Goal: Task Accomplishment & Management: Use online tool/utility

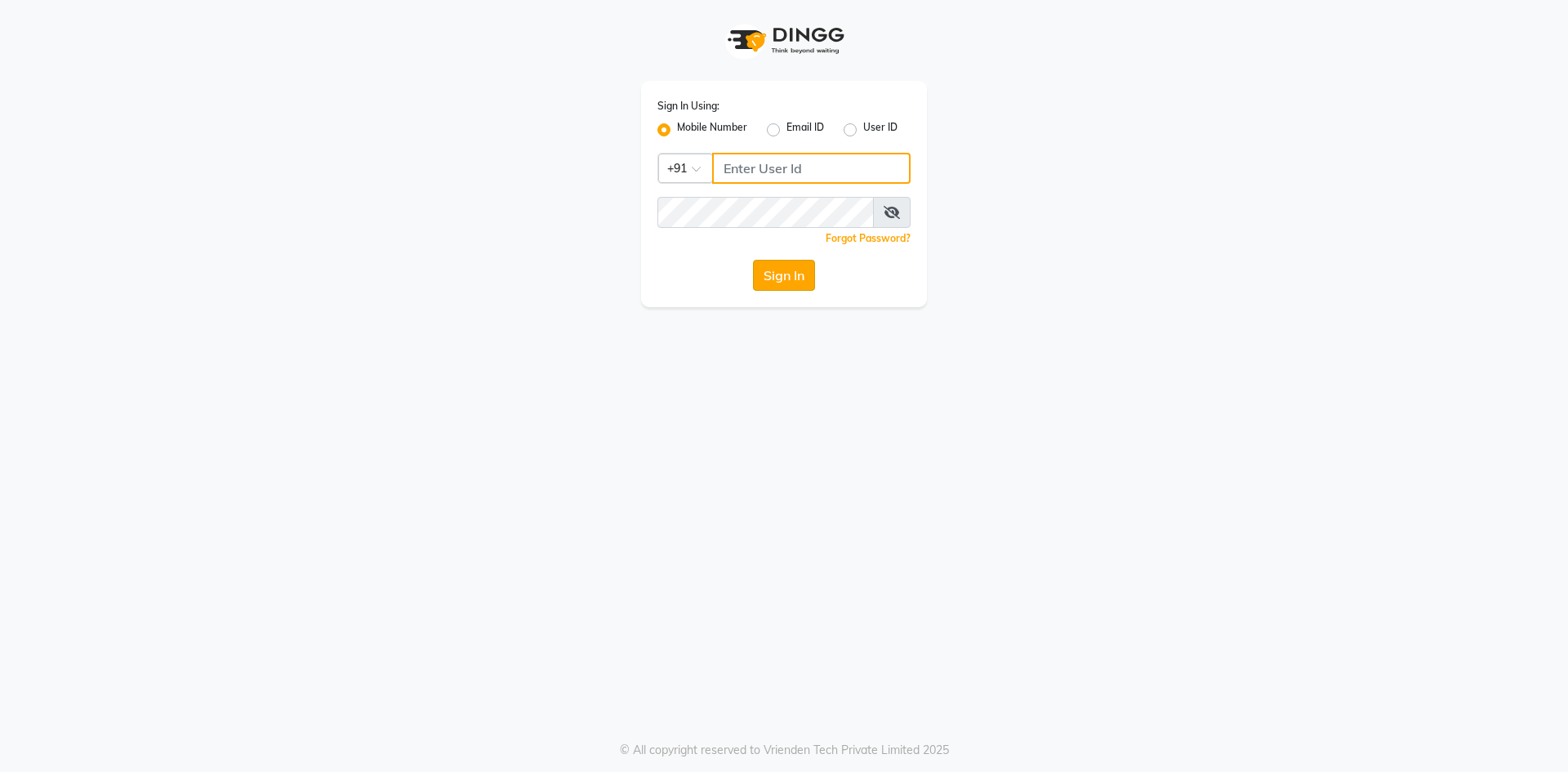
type input "7696244464"
click at [805, 272] on button "Sign In" at bounding box center [784, 276] width 62 height 31
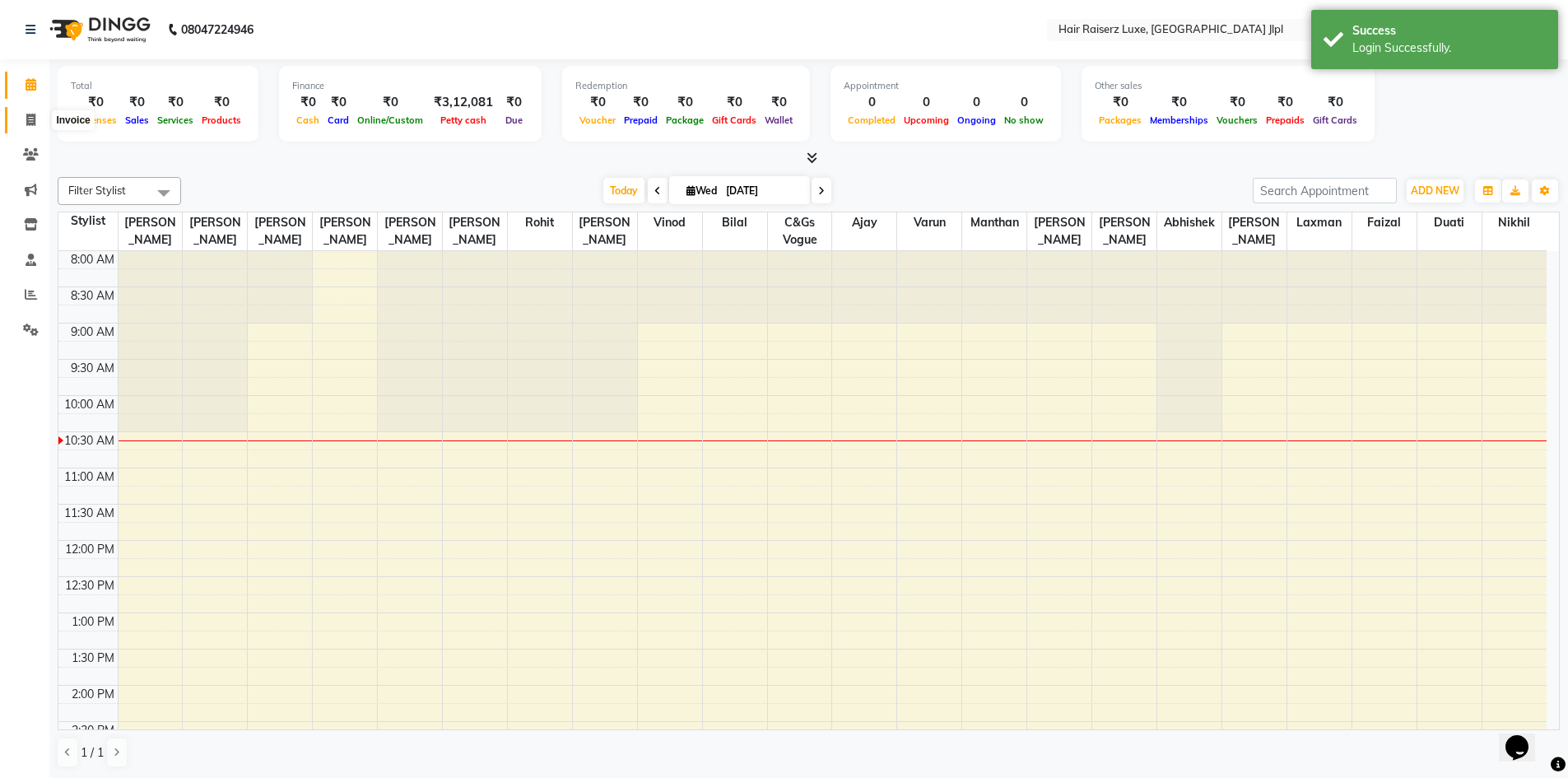
click at [23, 124] on span at bounding box center [31, 120] width 29 height 19
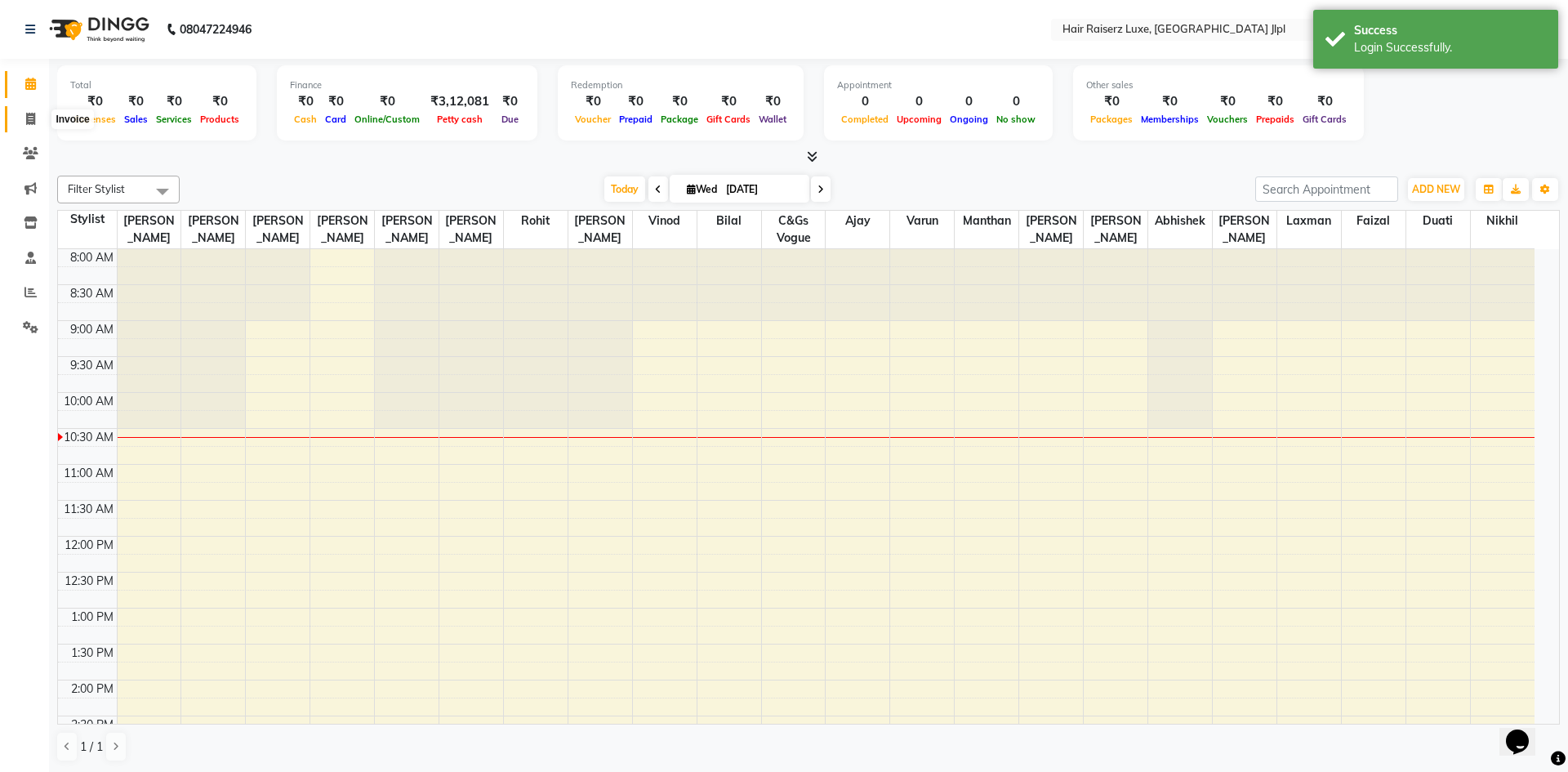
select select "5409"
select select "service"
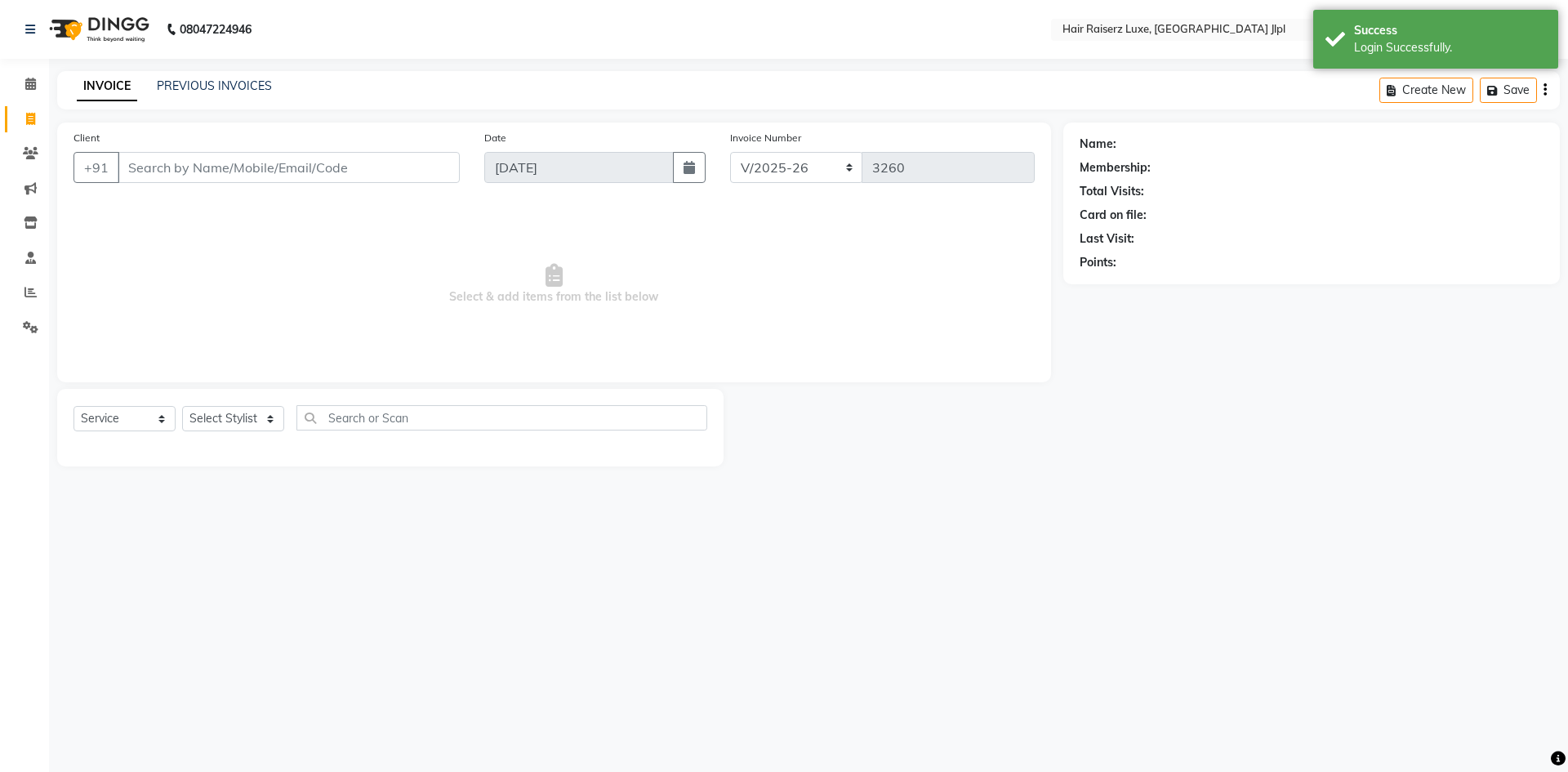
click at [168, 181] on input "Client" at bounding box center [289, 167] width 342 height 31
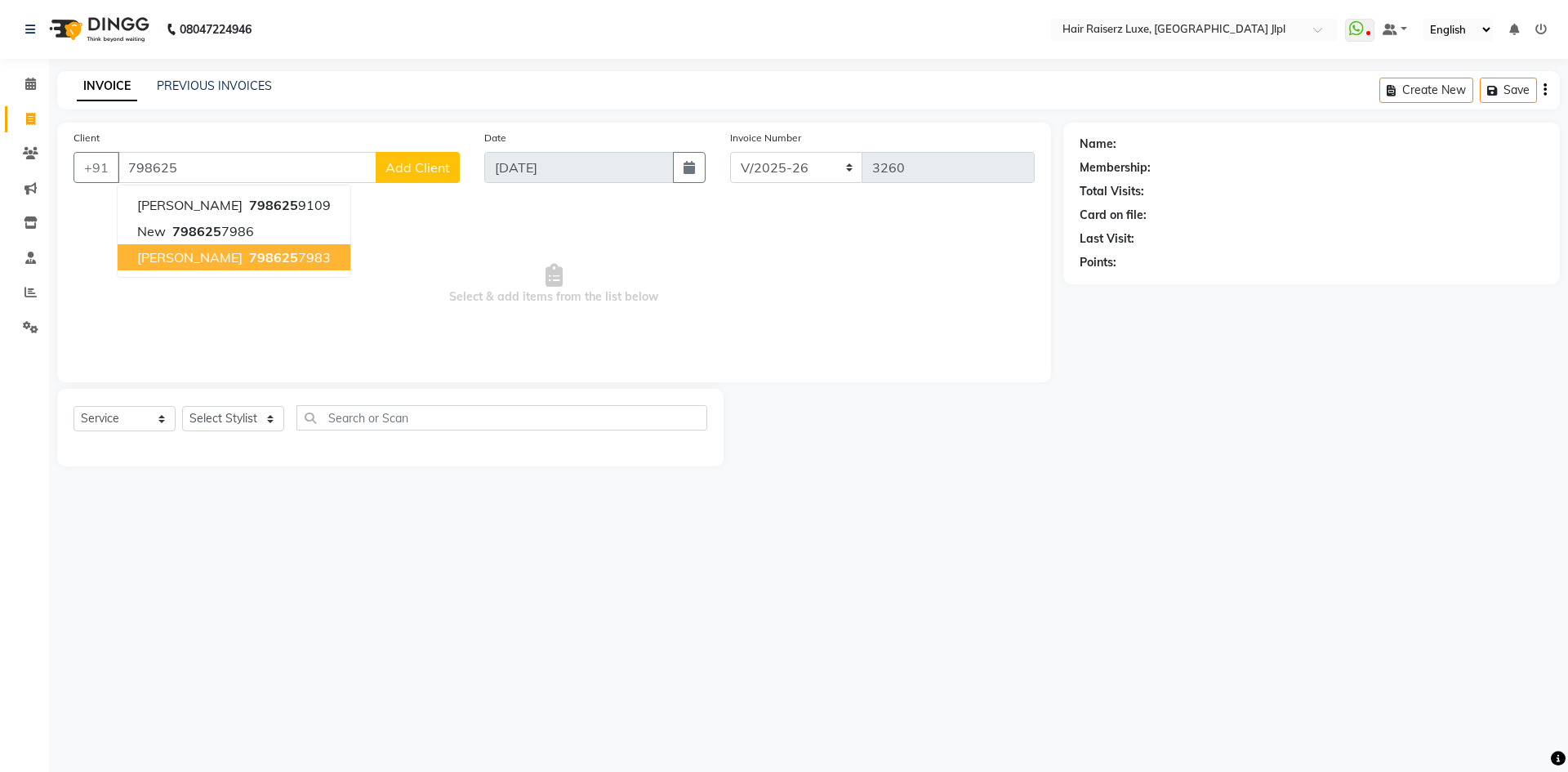
click at [258, 263] on span "798625" at bounding box center [273, 256] width 49 height 17
type input "7986257983"
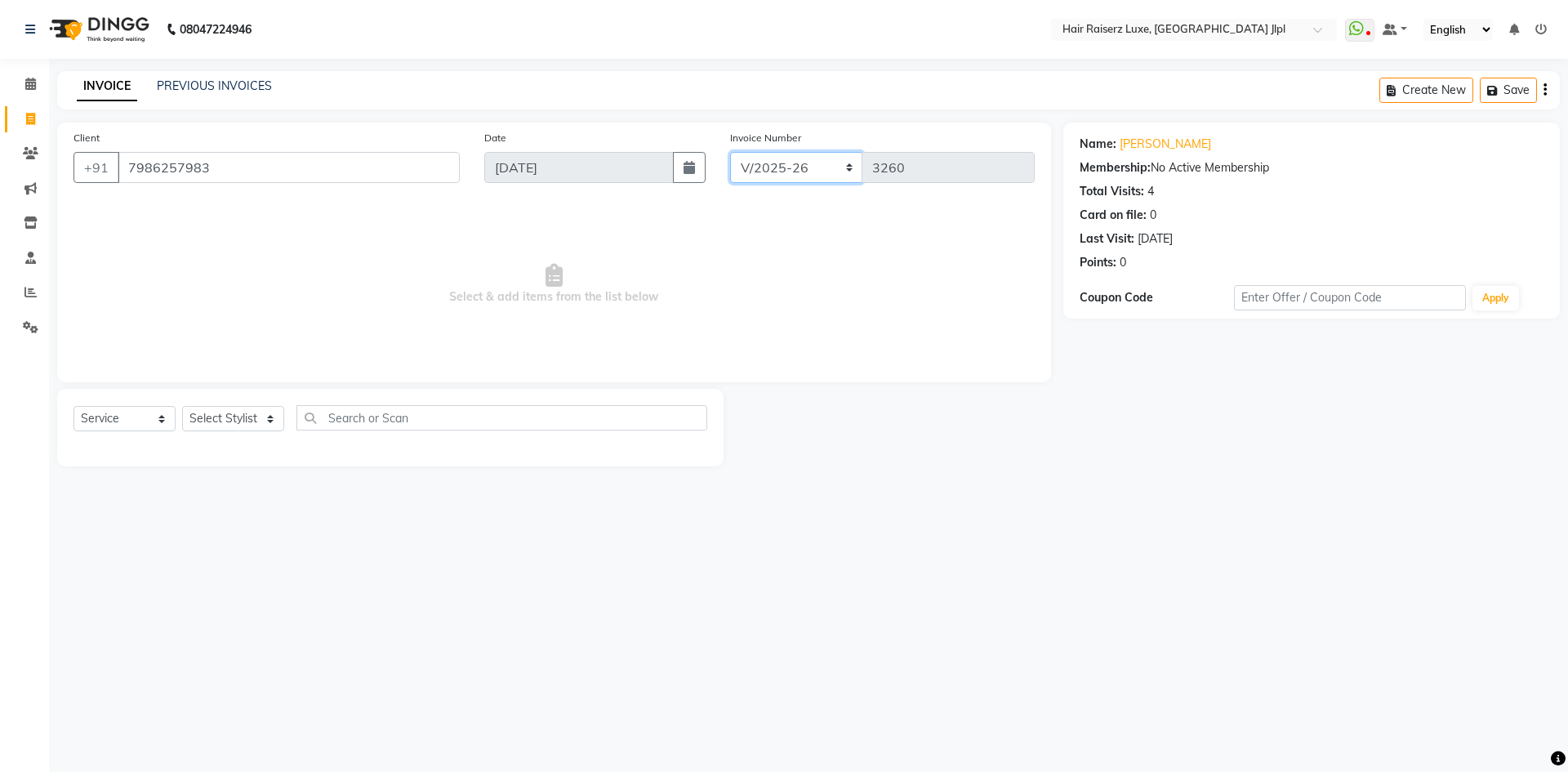
click at [757, 161] on select "FF/2025-26 PreP/2025-26 BANK/2025-26 Paytm/2025-26 CASH/2025-26 V/2025-26" at bounding box center [797, 167] width 134 height 31
select select "8497"
click at [730, 152] on select "FF/2025-26 PreP/2025-26 BANK/2025-26 Paytm/2025-26 CASH/2025-26 V/2025-26" at bounding box center [797, 167] width 134 height 31
type input "0647"
drag, startPoint x: 226, startPoint y: 420, endPoint x: 216, endPoint y: 414, distance: 11.7
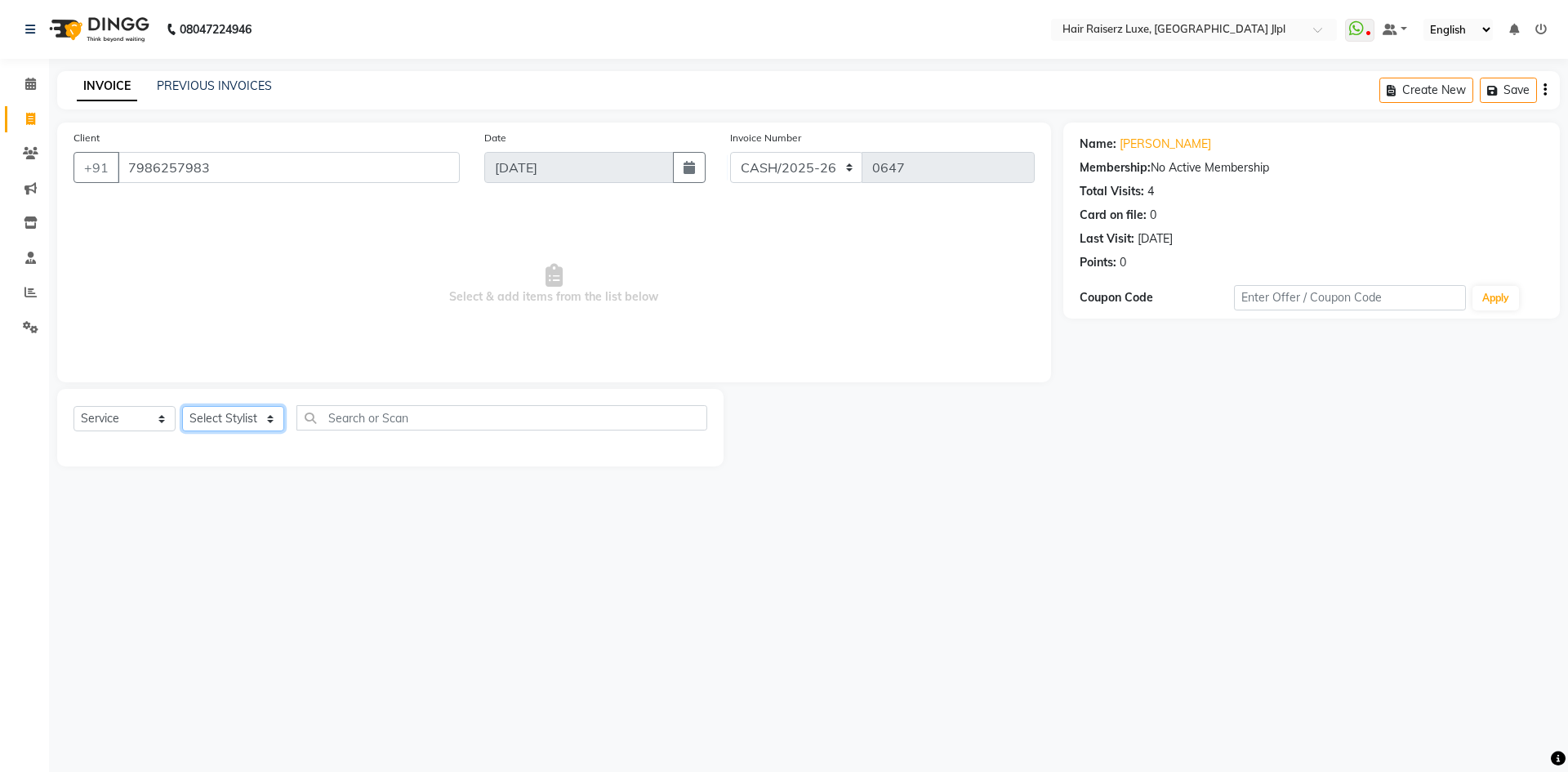
click at [226, 419] on select "Select Stylist [PERSON_NAME] [PERSON_NAME] [PERSON_NAME] C&Gs Vogue [PERSON_NAM…" at bounding box center [233, 418] width 102 height 25
select select "47928"
click at [182, 406] on select "Select Stylist [PERSON_NAME] [PERSON_NAME] [PERSON_NAME] C&Gs Vogue [PERSON_NAM…" at bounding box center [233, 418] width 102 height 25
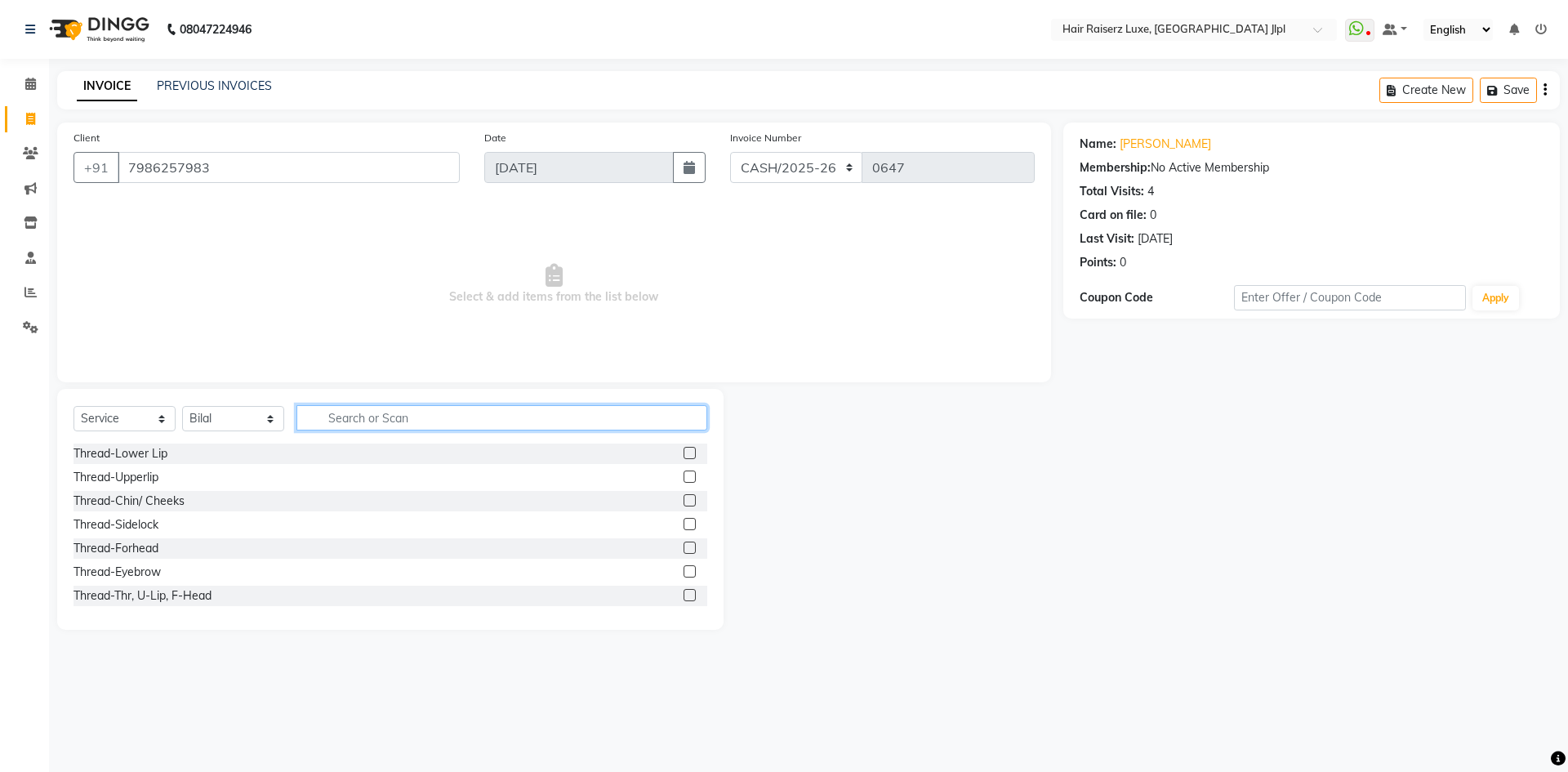
click at [379, 414] on input "text" at bounding box center [502, 417] width 411 height 25
type input "cut"
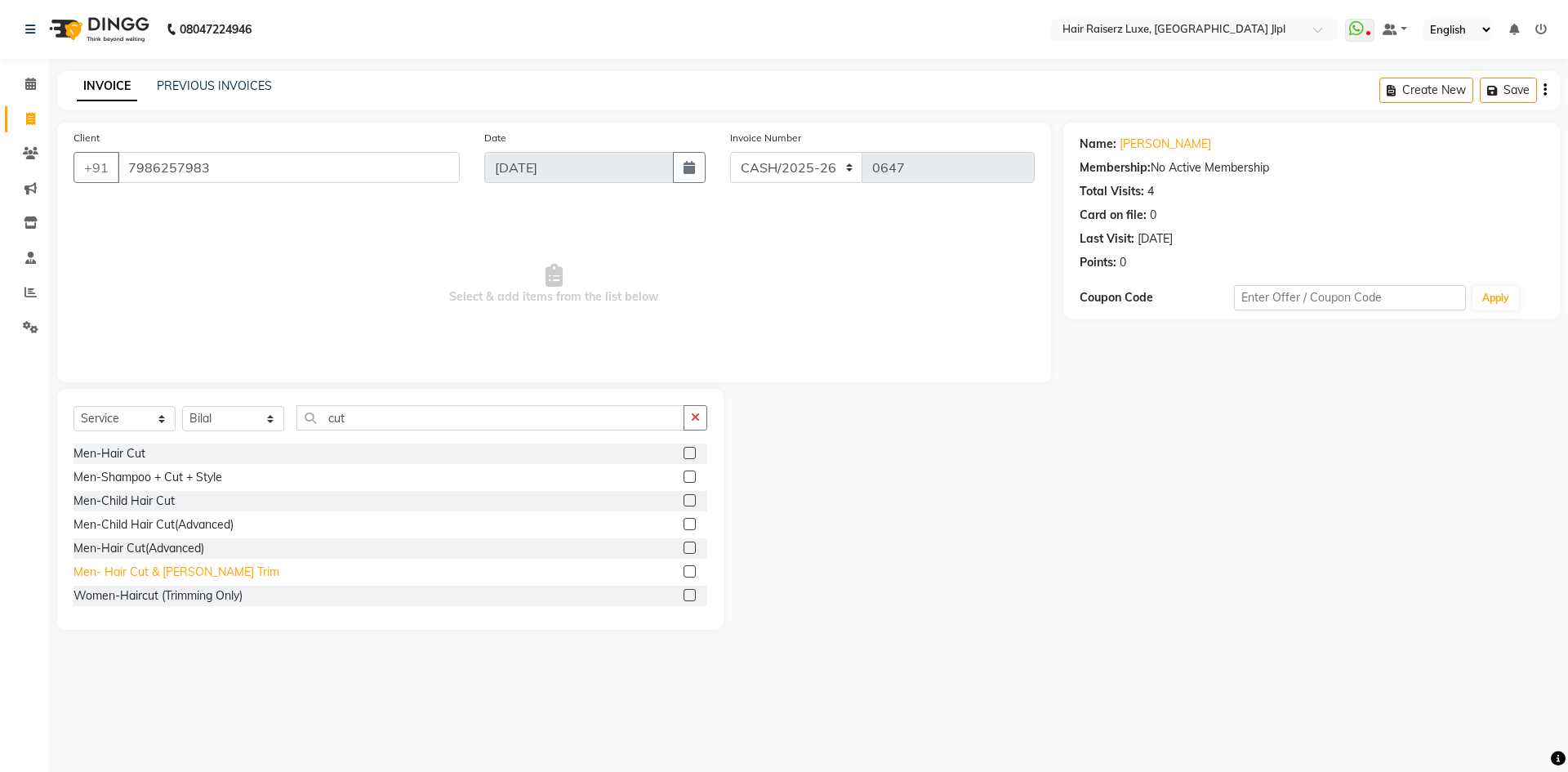
click at [153, 575] on div "Men- Hair Cut & [PERSON_NAME] Trim" at bounding box center [176, 572] width 206 height 17
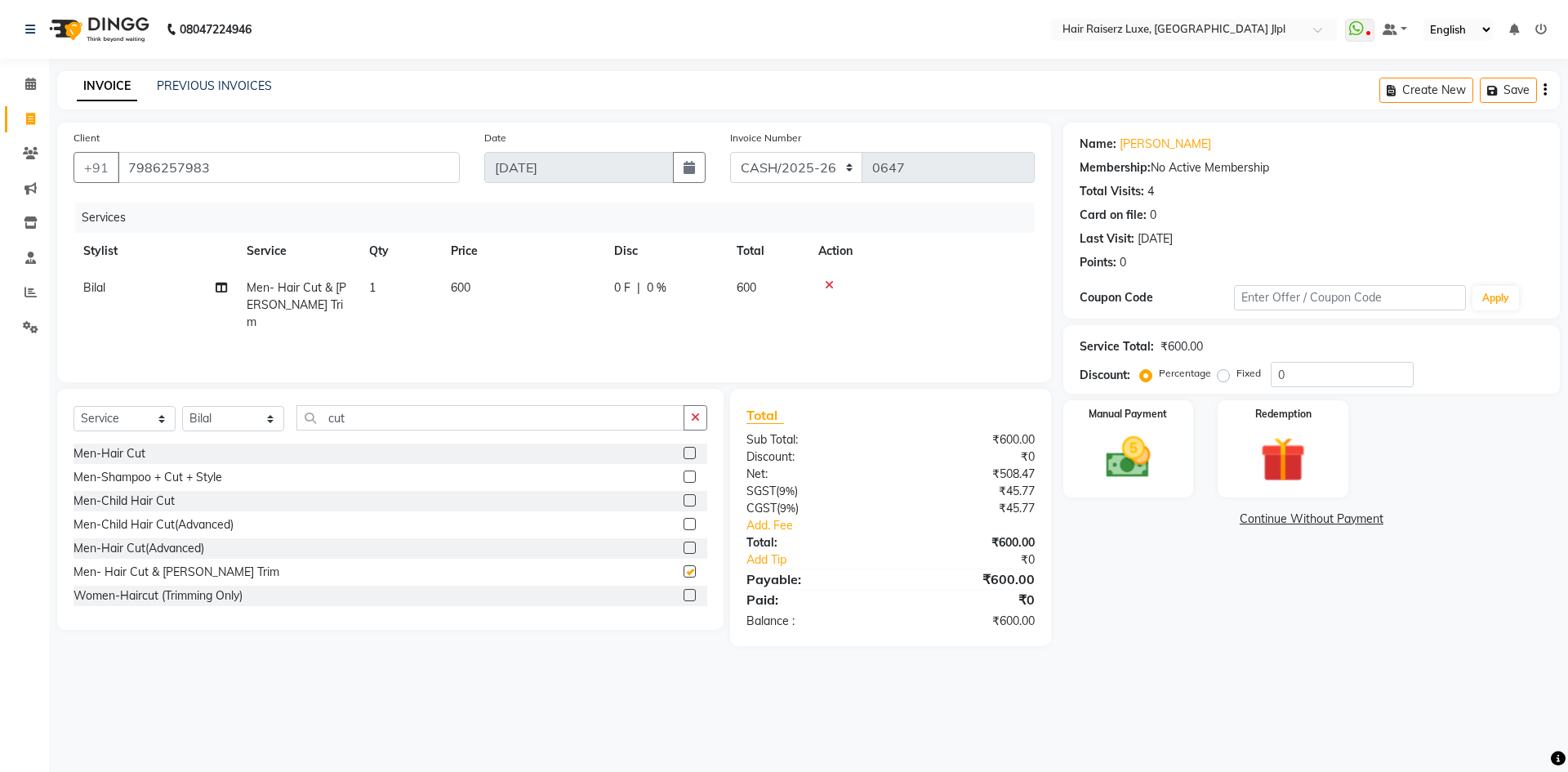
checkbox input "false"
click at [1544, 91] on icon "button" at bounding box center [1545, 90] width 3 height 1
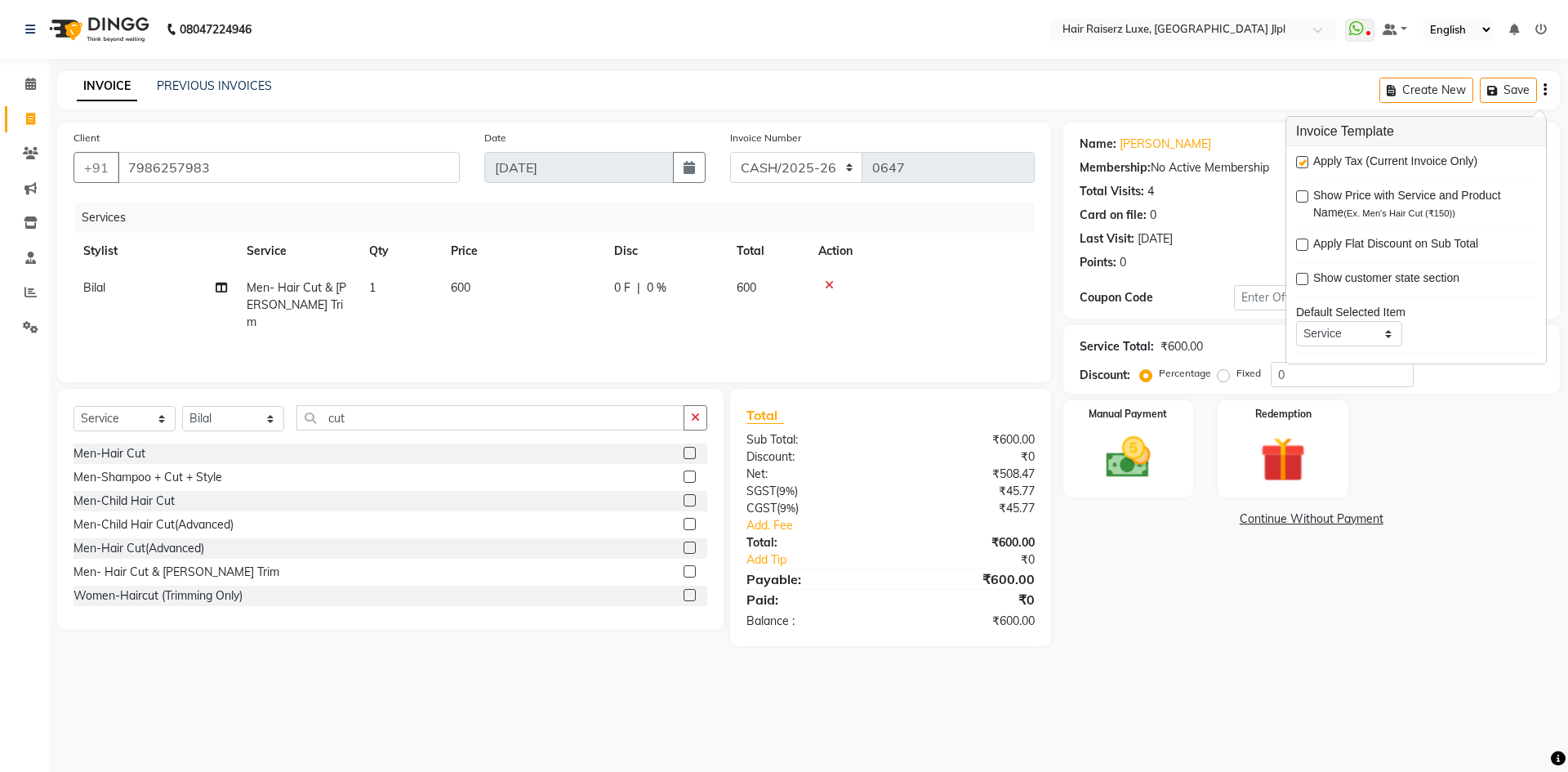
click at [1307, 162] on label at bounding box center [1302, 162] width 12 height 12
click at [1307, 162] on input "checkbox" at bounding box center [1301, 163] width 10 height 10
checkbox input "false"
click at [1157, 441] on img at bounding box center [1128, 457] width 76 height 54
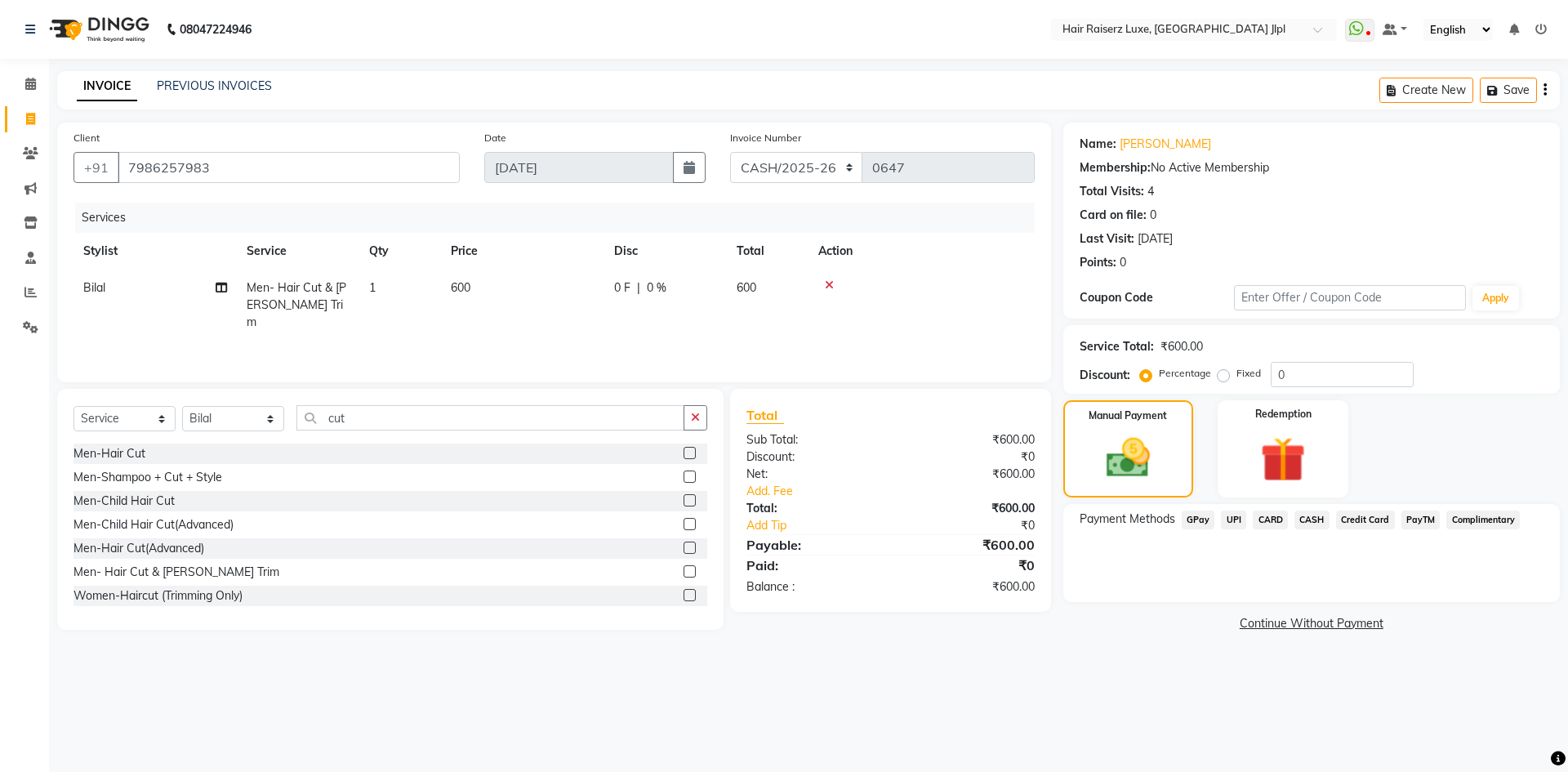
click at [1304, 516] on span "CASH" at bounding box center [1312, 520] width 35 height 19
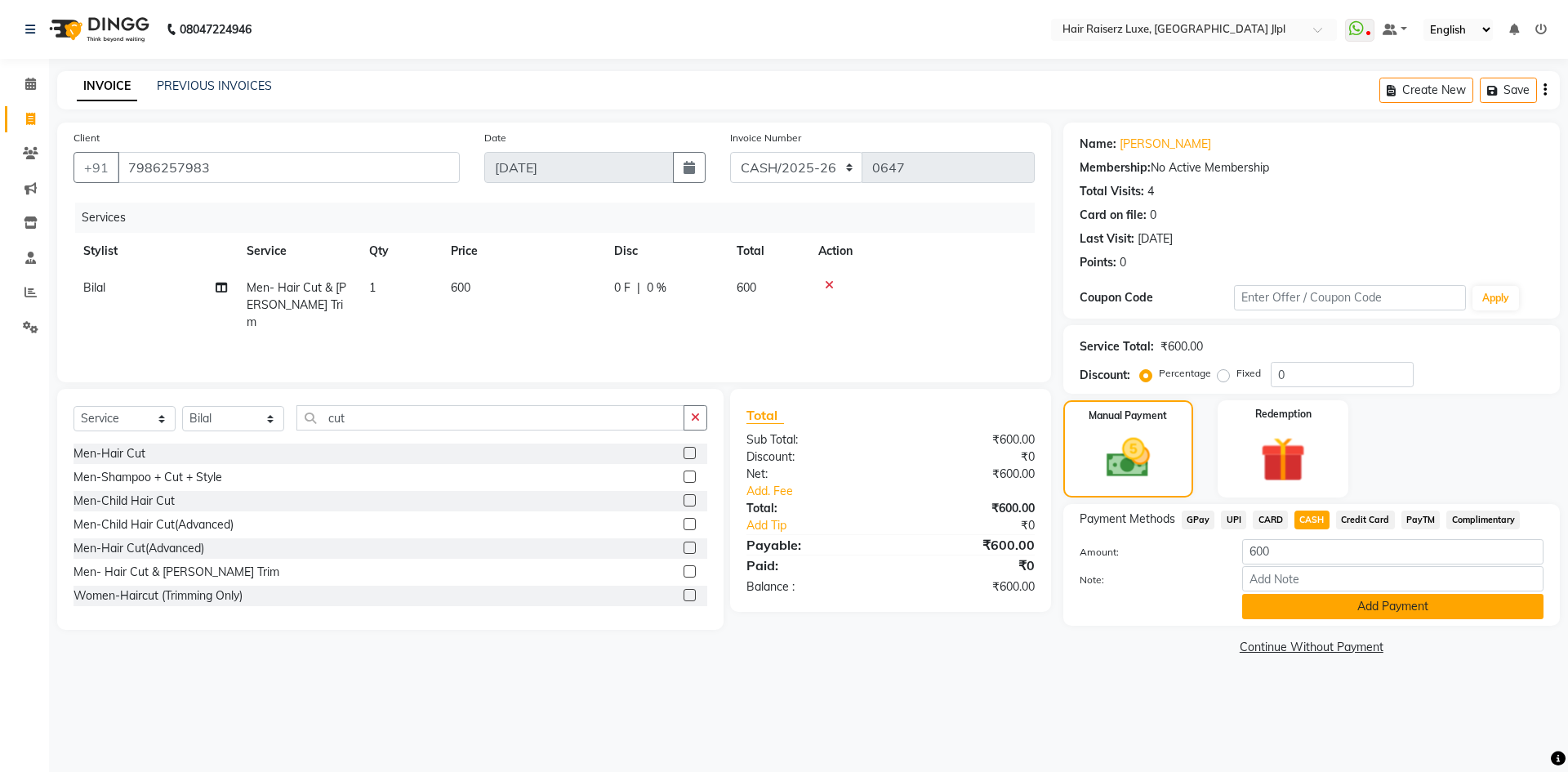
click at [1283, 611] on button "Add Payment" at bounding box center [1393, 605] width 301 height 25
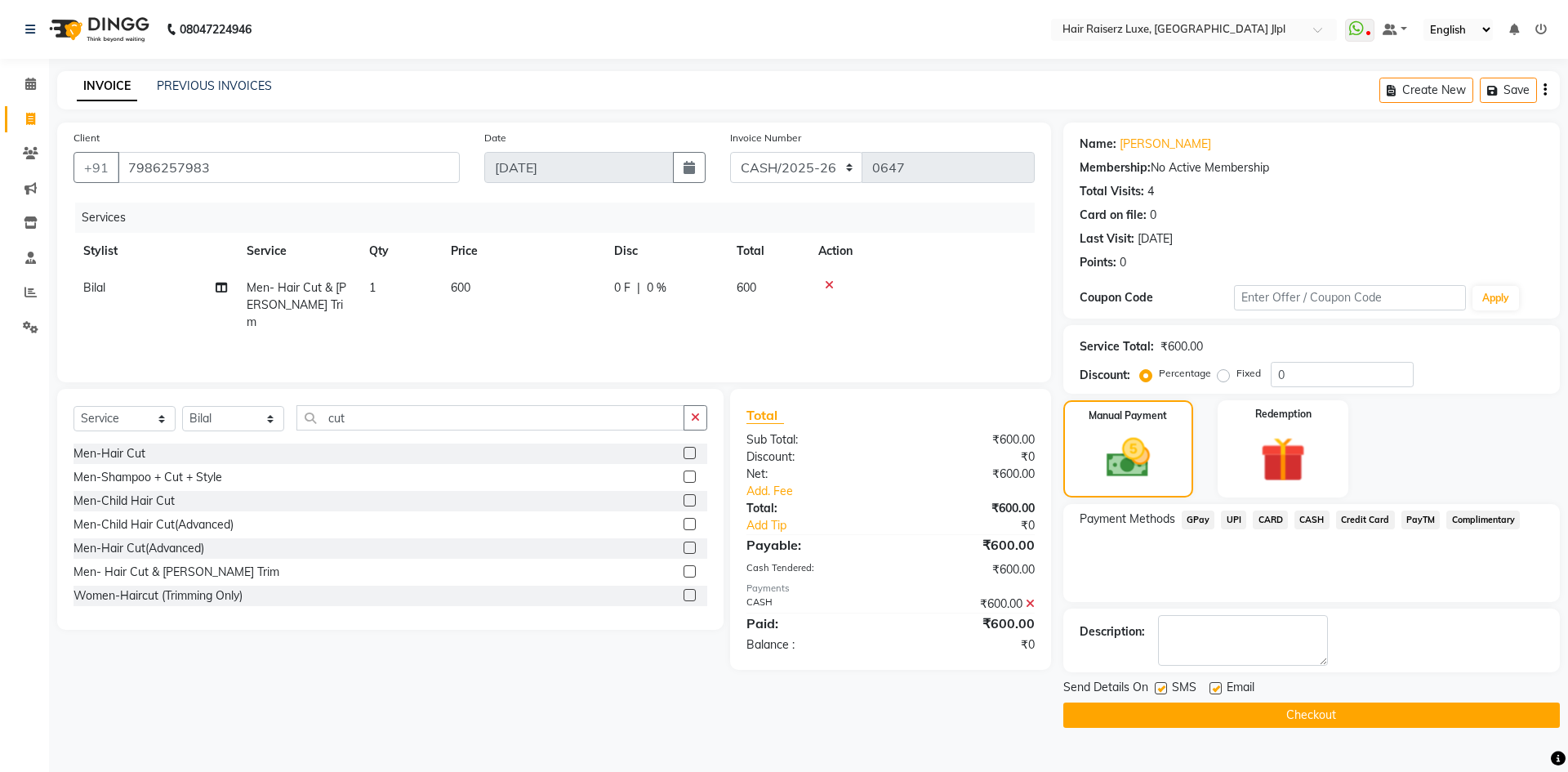
click at [1216, 692] on label at bounding box center [1215, 688] width 12 height 12
click at [1216, 692] on input "checkbox" at bounding box center [1215, 688] width 10 height 10
checkbox input "false"
click at [1224, 709] on button "Checkout" at bounding box center [1311, 714] width 496 height 25
